Goal: Task Accomplishment & Management: Use online tool/utility

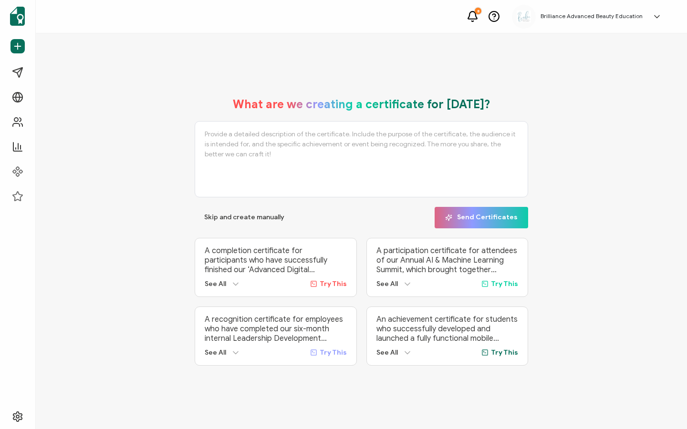
click at [166, 358] on div "What are we creating a certificate for [DATE]? Skip and create manually Send Ce…" at bounding box center [362, 232] width 604 height 288
click at [29, 195] on span "Advanced" at bounding box center [43, 197] width 31 height 10
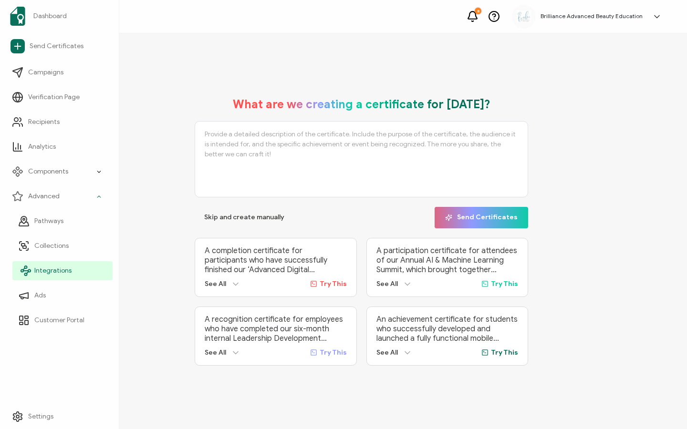
click at [50, 270] on span "Integrations" at bounding box center [52, 271] width 37 height 10
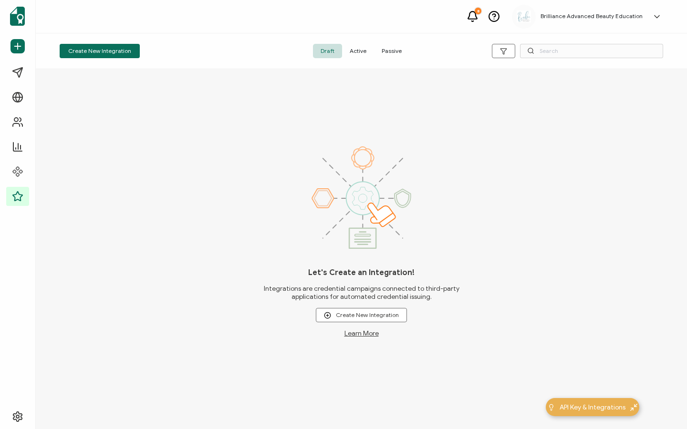
click at [358, 50] on span "Active" at bounding box center [358, 51] width 32 height 14
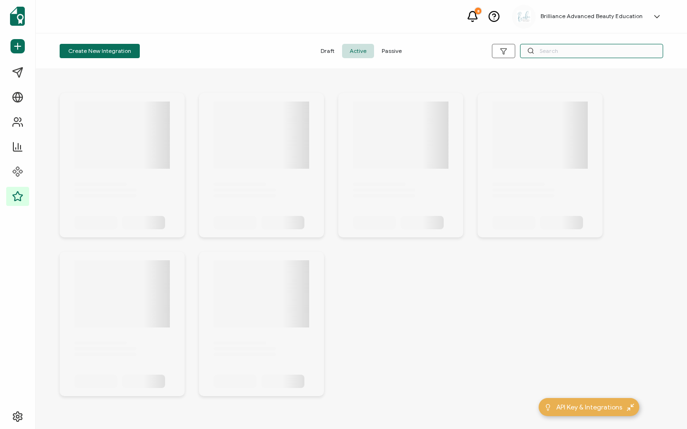
click at [581, 53] on input "text" at bounding box center [591, 51] width 143 height 14
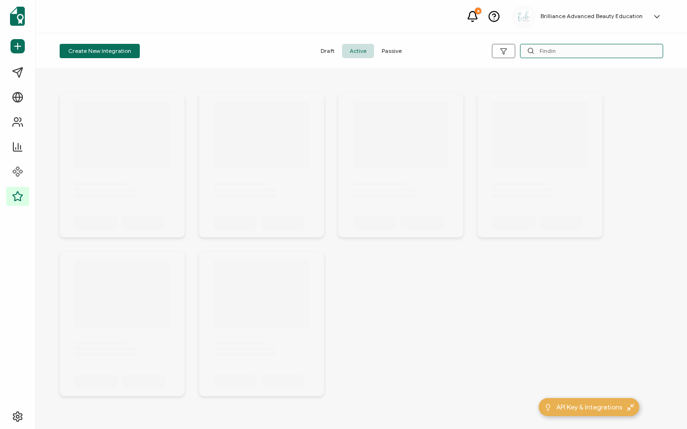
type input "Finding"
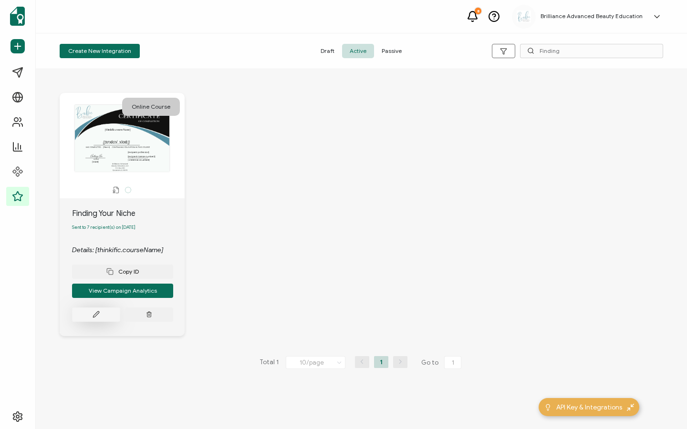
click at [93, 322] on button at bounding box center [96, 315] width 48 height 14
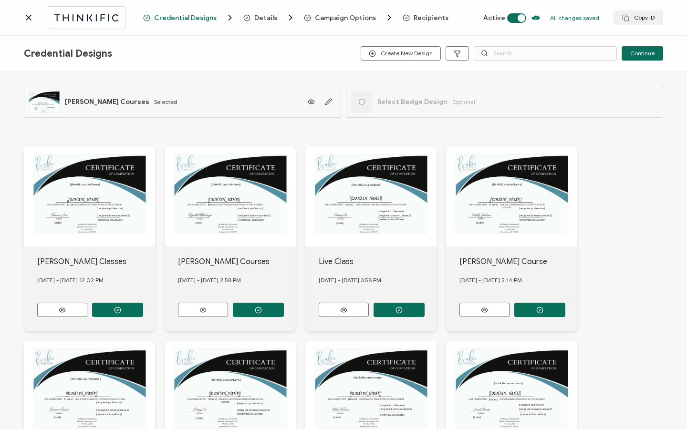
click at [428, 19] on span "Recipients" at bounding box center [431, 17] width 35 height 7
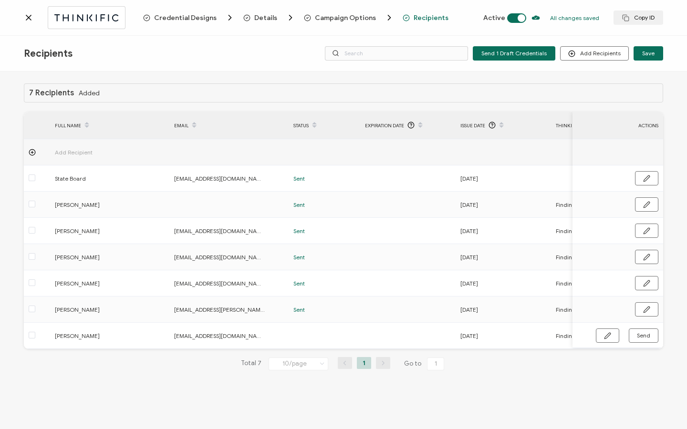
click at [196, 21] on span "Credential Designs" at bounding box center [185, 17] width 63 height 7
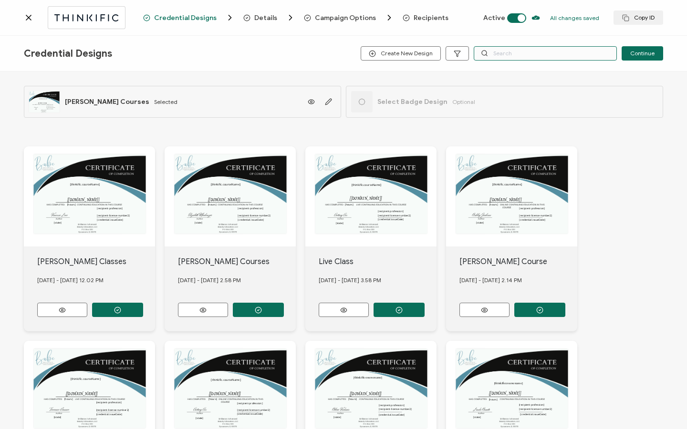
click at [516, 52] on input "text" at bounding box center [545, 53] width 143 height 14
click at [492, 48] on input "text" at bounding box center [545, 53] width 143 height 14
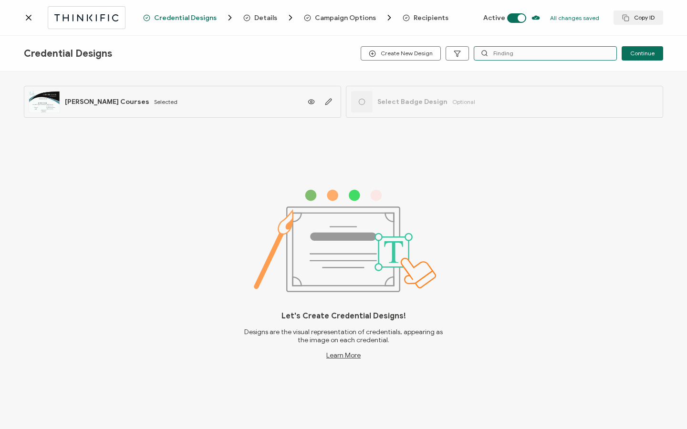
type input "Finding"
click at [192, 24] on div "Credential Designs Details Campaign Options Recipients Active All changes saved…" at bounding box center [343, 18] width 687 height 36
click at [28, 18] on icon at bounding box center [29, 18] width 10 height 10
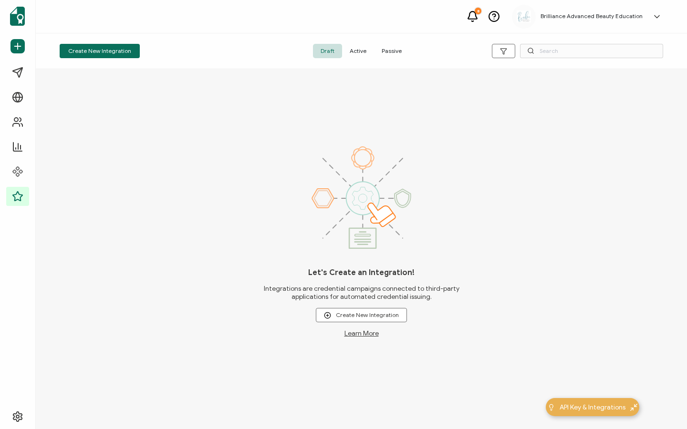
click at [361, 51] on span "Active" at bounding box center [358, 51] width 32 height 14
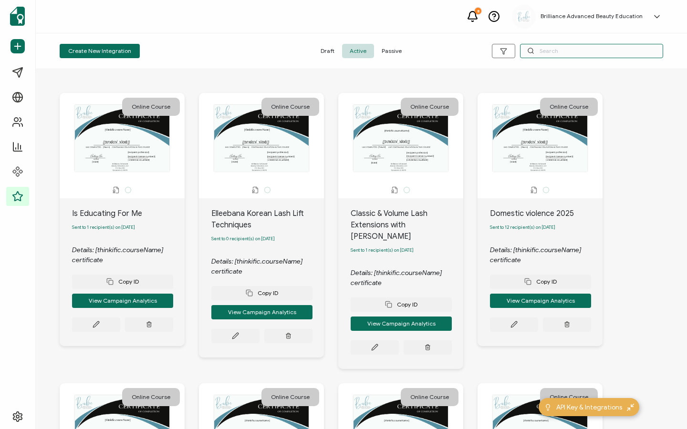
click at [558, 57] on input "text" at bounding box center [591, 51] width 143 height 14
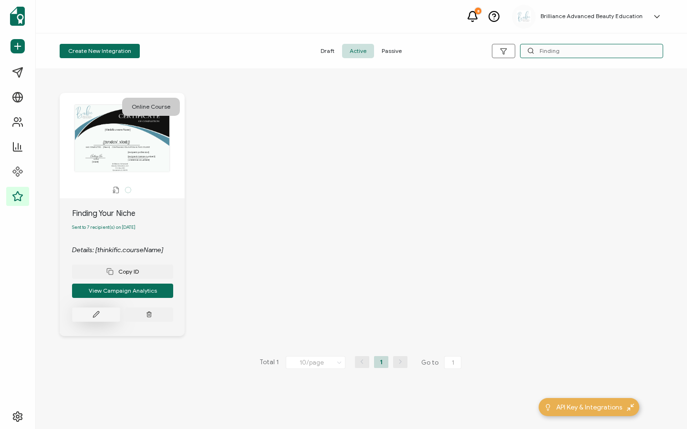
type input "Finding"
click at [92, 320] on button at bounding box center [96, 315] width 48 height 14
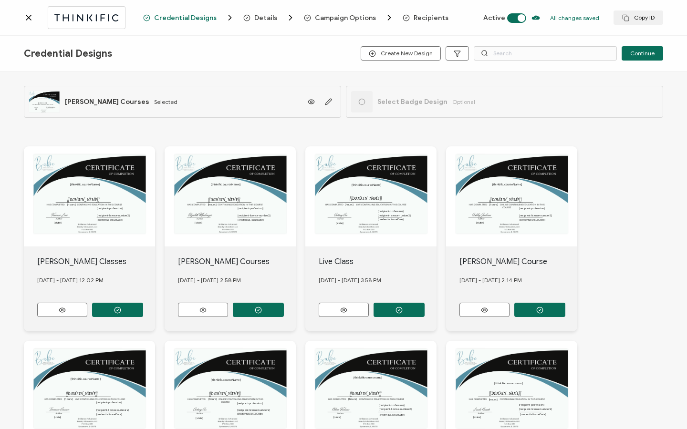
click at [417, 19] on span "Recipients" at bounding box center [431, 17] width 35 height 7
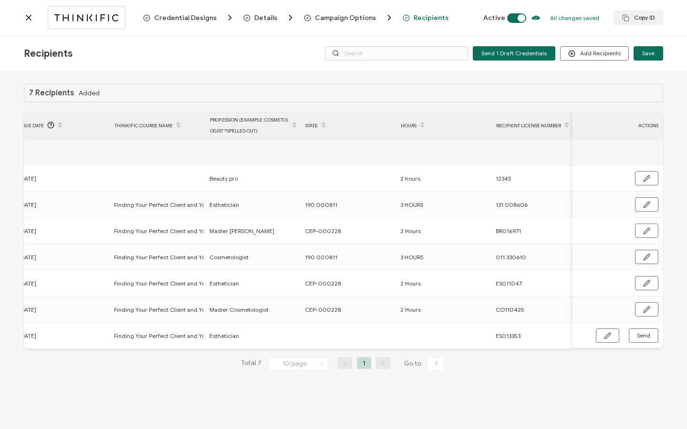
scroll to position [0, 442]
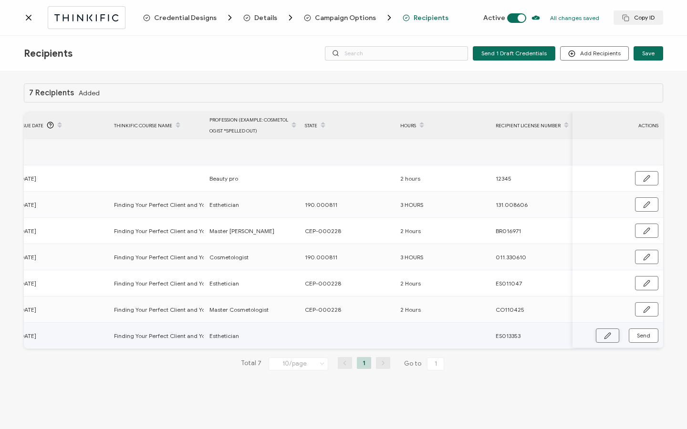
click at [609, 336] on icon "button" at bounding box center [607, 336] width 7 height 7
drag, startPoint x: 303, startPoint y: 311, endPoint x: 340, endPoint y: 311, distance: 36.7
click at [340, 311] on div "CEP-000228" at bounding box center [347, 309] width 94 height 11
copy span "CEP-000228"
click at [317, 338] on input "text" at bounding box center [346, 336] width 83 height 15
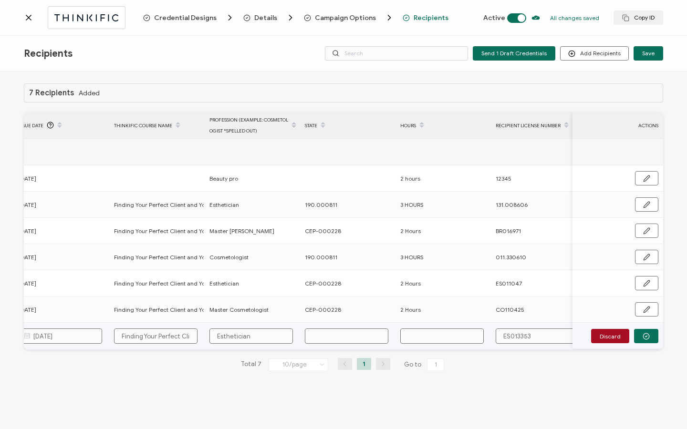
paste input "CEP-000228"
type input "CEP-000228"
click at [412, 333] on input "text" at bounding box center [441, 336] width 83 height 15
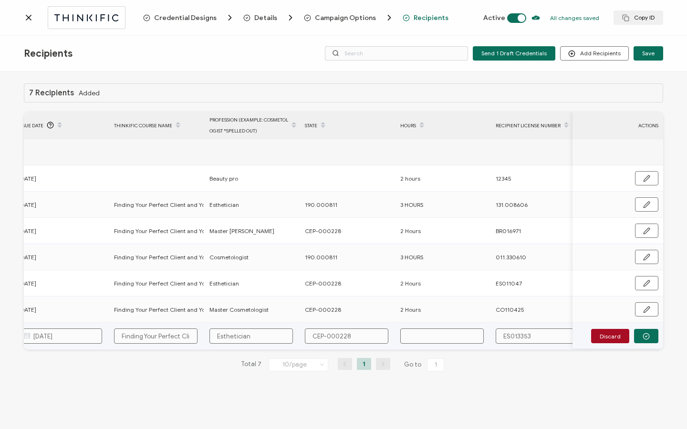
type input "2"
type input "2 H"
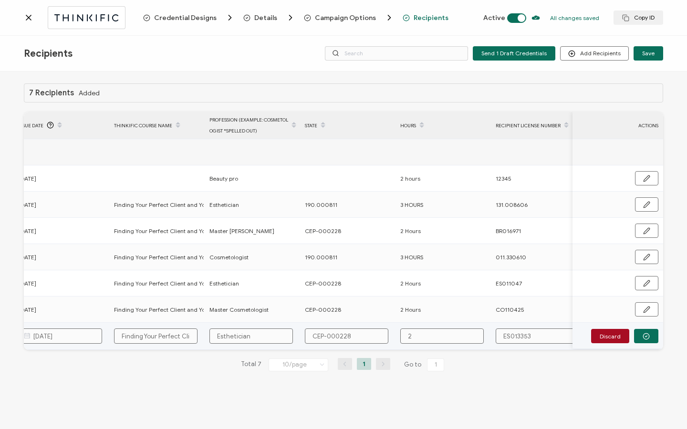
type input "2 H"
type input "2 Ho"
type input "2 Hou"
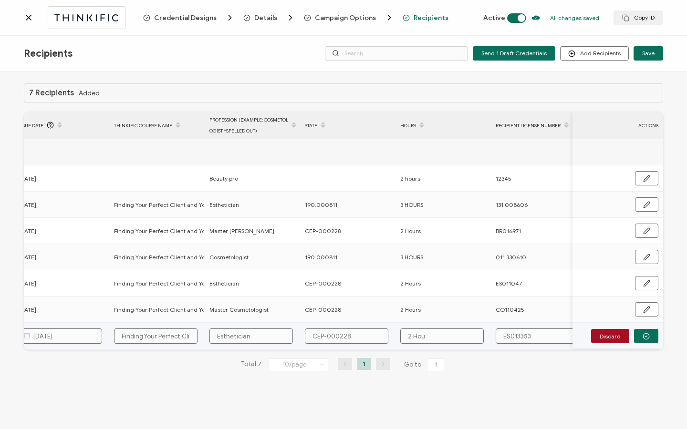
type input "2 Hour"
type input "2 Hours"
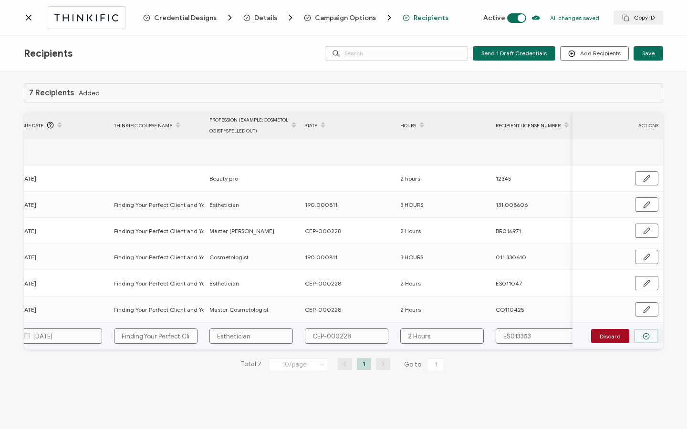
click at [653, 336] on button "button" at bounding box center [646, 336] width 24 height 14
click at [652, 336] on button "Send" at bounding box center [644, 336] width 30 height 14
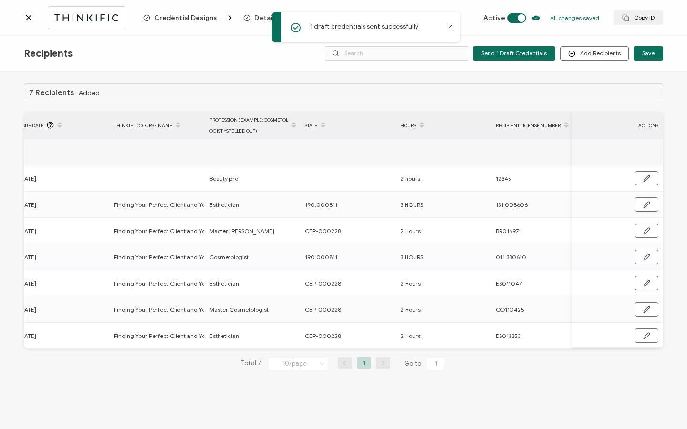
click at [33, 20] on icon at bounding box center [29, 18] width 10 height 10
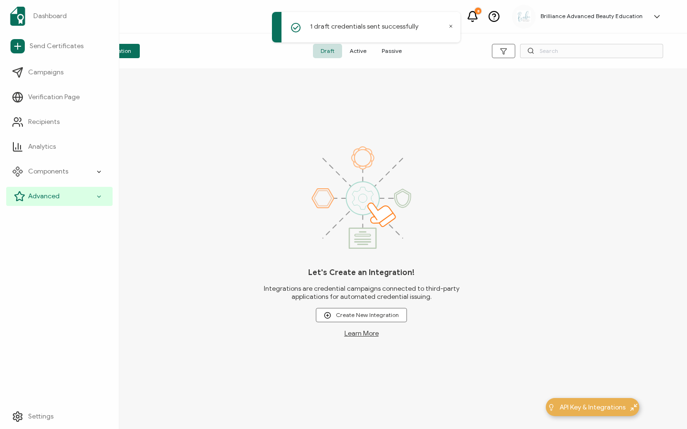
click at [32, 193] on span "Advanced" at bounding box center [43, 197] width 31 height 10
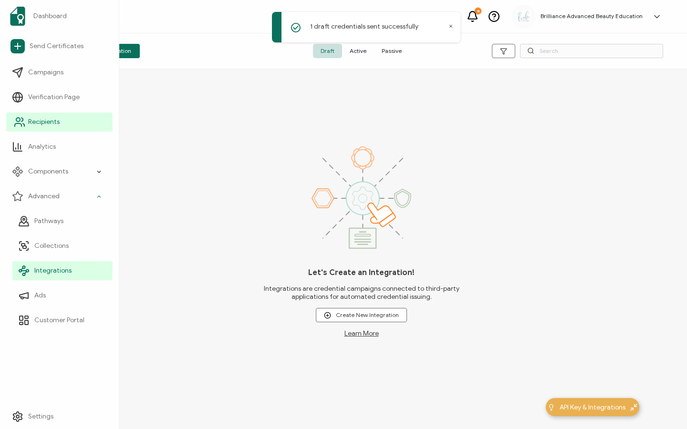
click at [52, 121] on span "Recipients" at bounding box center [43, 122] width 31 height 10
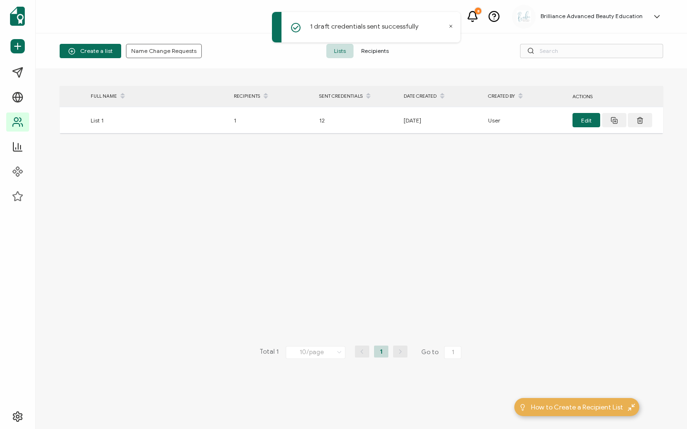
click at [384, 46] on div "1 draft credentials sent successfully" at bounding box center [367, 29] width 191 height 38
click at [382, 49] on span "Recipients" at bounding box center [375, 51] width 43 height 14
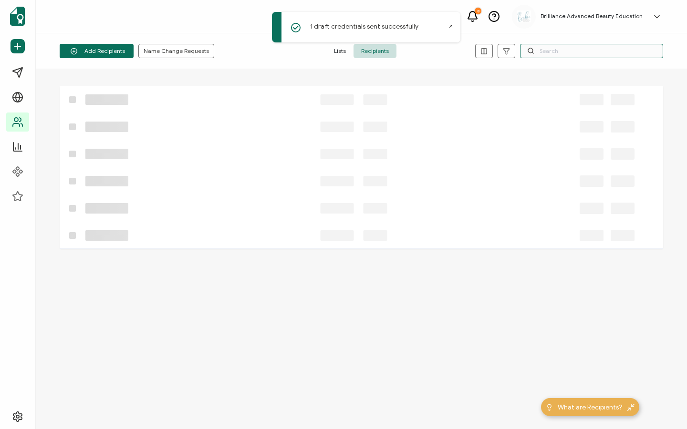
click at [556, 52] on input "text" at bounding box center [591, 51] width 143 height 14
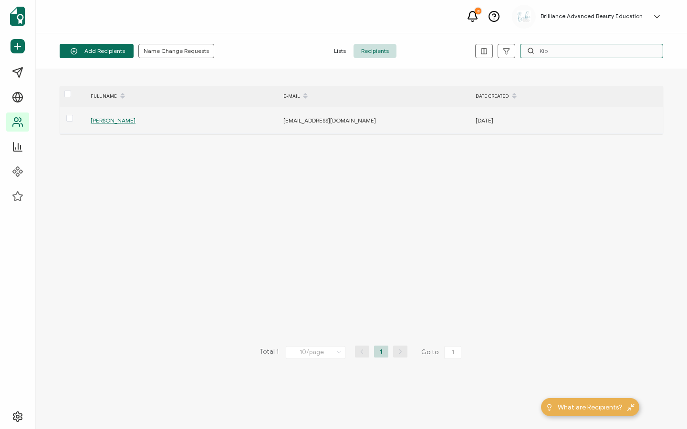
type input "Kio"
click at [112, 120] on span "[PERSON_NAME]" at bounding box center [113, 120] width 45 height 7
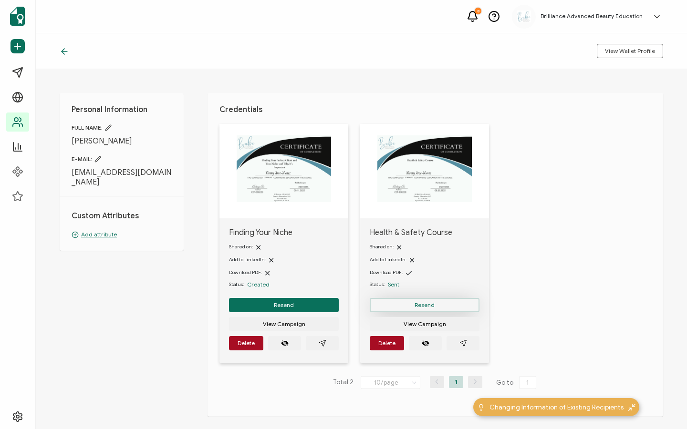
click at [427, 304] on span "Resend" at bounding box center [425, 306] width 20 height 6
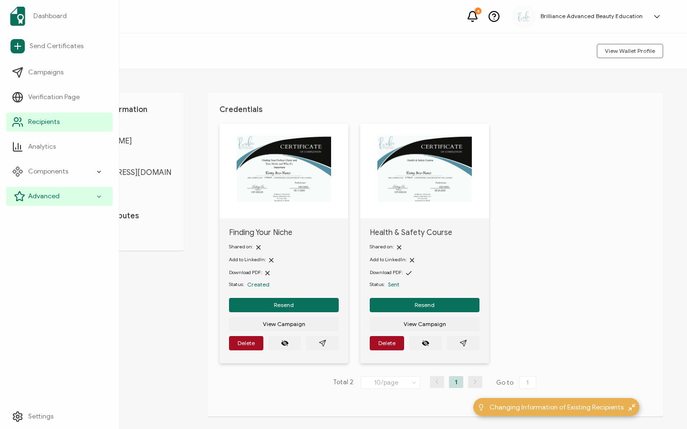
click at [40, 194] on span "Advanced" at bounding box center [43, 197] width 31 height 10
